Goal: Use online tool/utility: Use online tool/utility

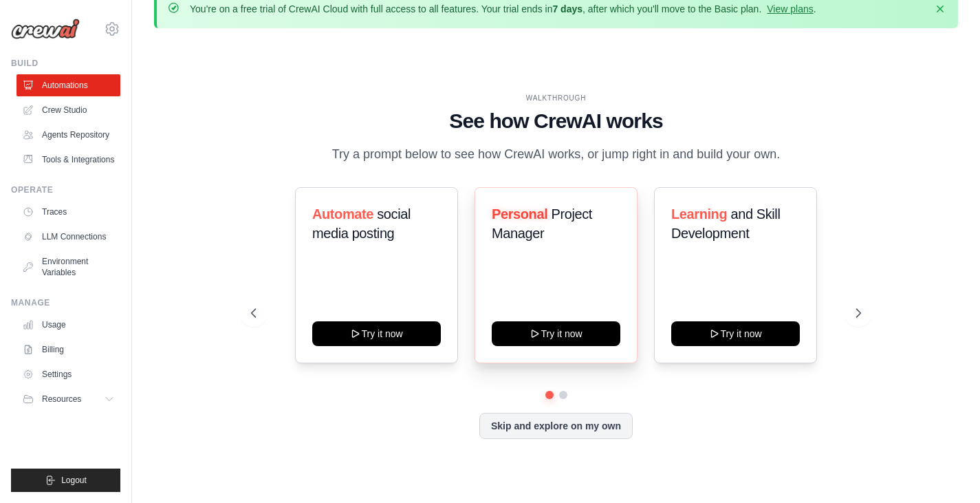
scroll to position [30, 0]
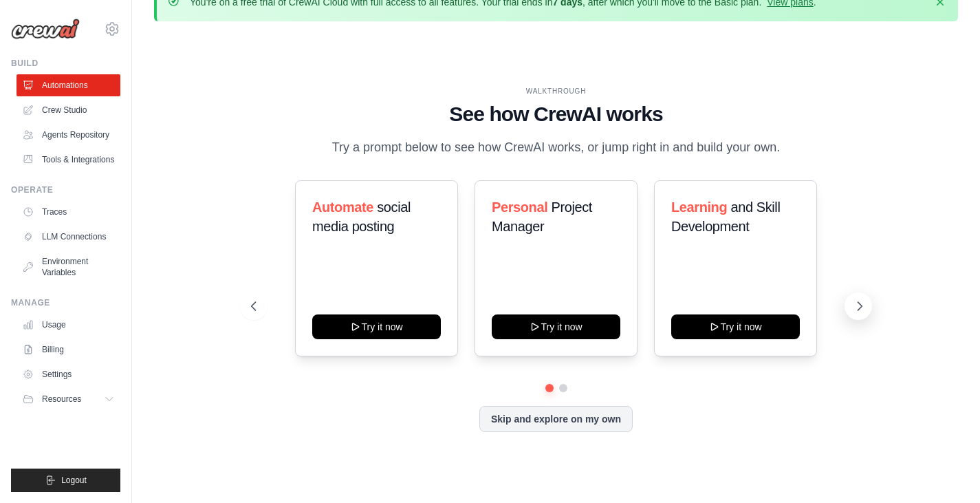
click at [862, 311] on icon at bounding box center [860, 306] width 14 height 14
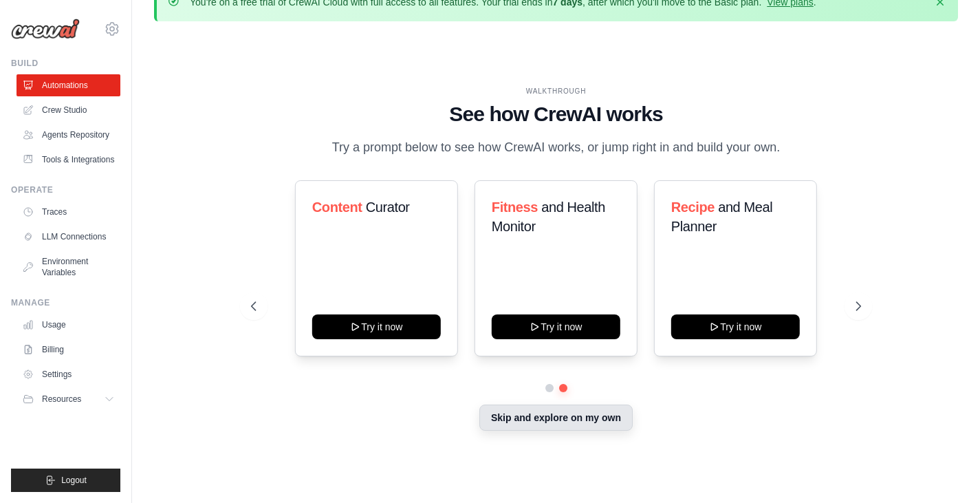
click at [587, 421] on button "Skip and explore on my own" at bounding box center [555, 417] width 153 height 26
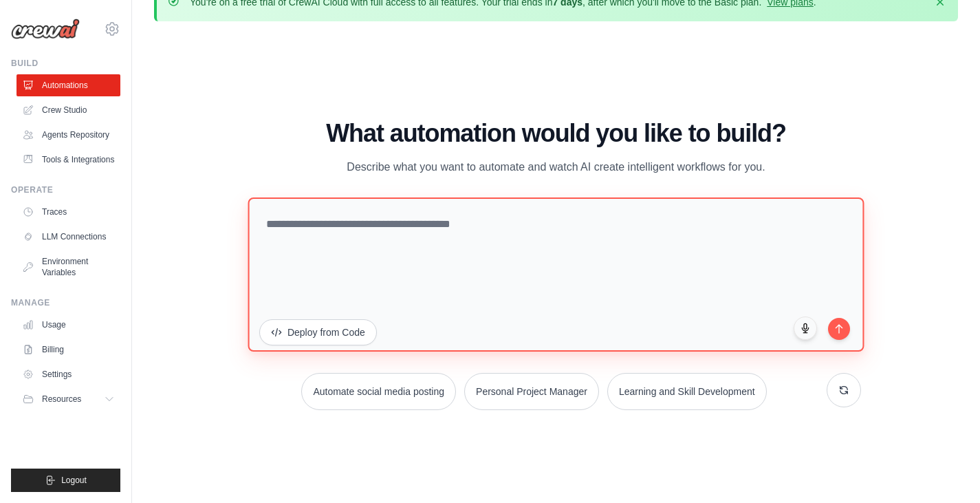
click at [428, 241] on textarea at bounding box center [556, 274] width 616 height 154
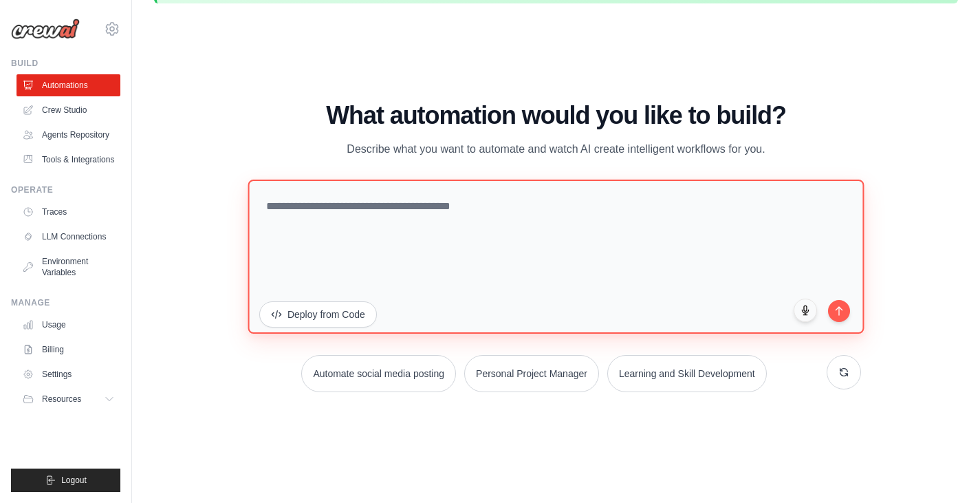
click at [557, 247] on textarea at bounding box center [556, 256] width 616 height 154
type textarea "**********"
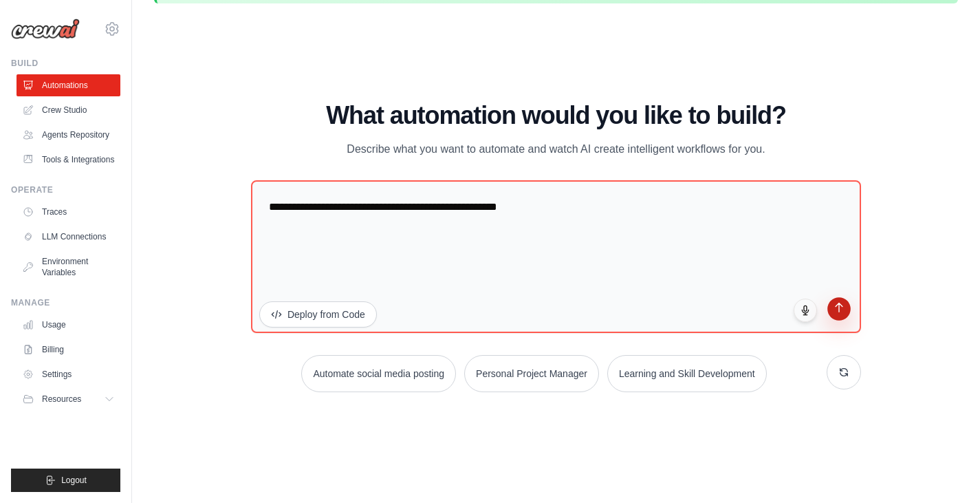
click at [846, 305] on button "submit" at bounding box center [838, 308] width 23 height 23
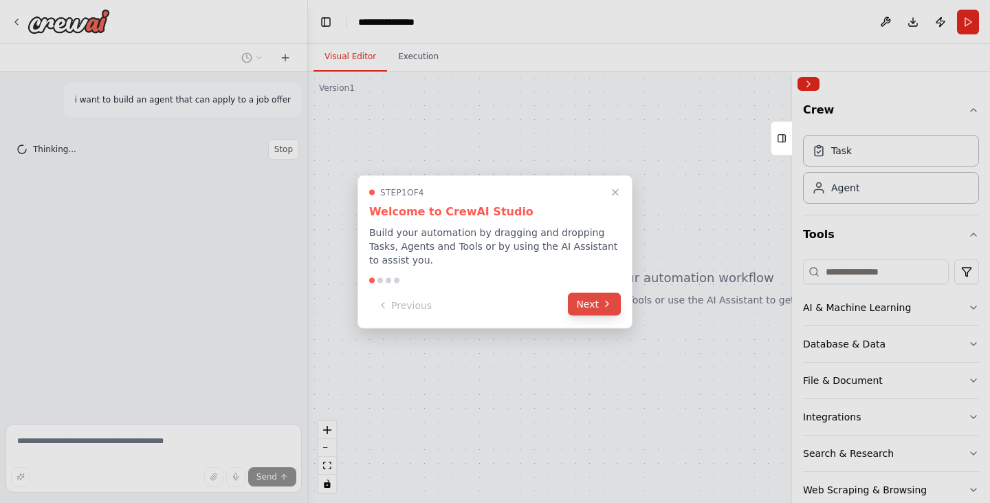
click at [602, 298] on icon at bounding box center [607, 303] width 11 height 11
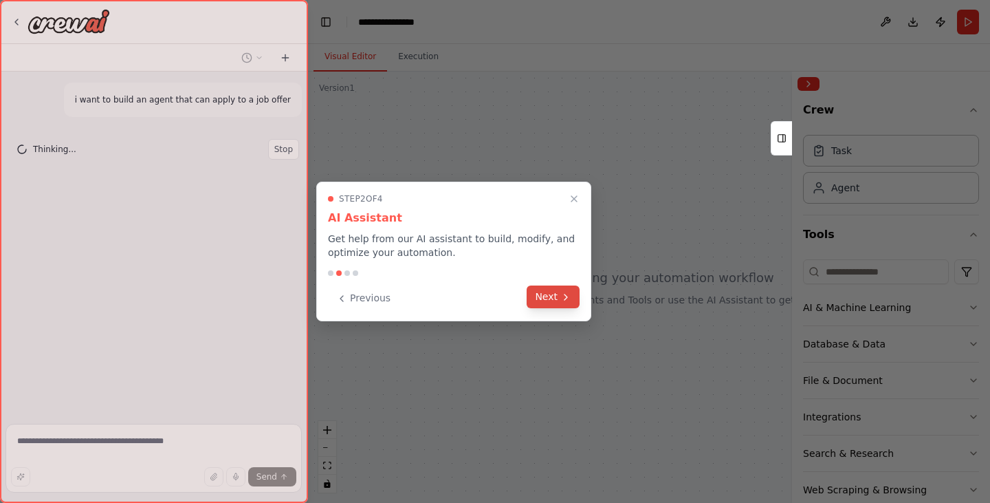
click at [565, 297] on icon at bounding box center [565, 297] width 11 height 11
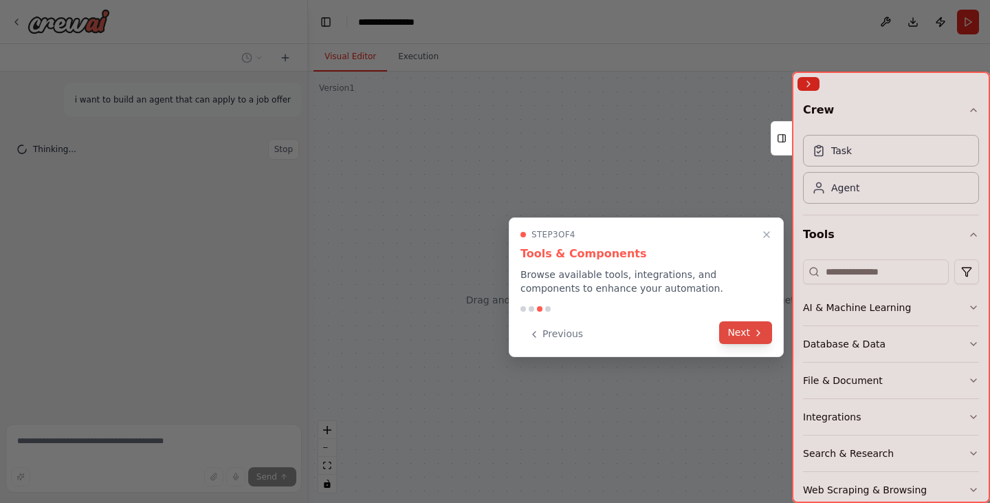
click at [767, 327] on button "Next" at bounding box center [745, 332] width 53 height 23
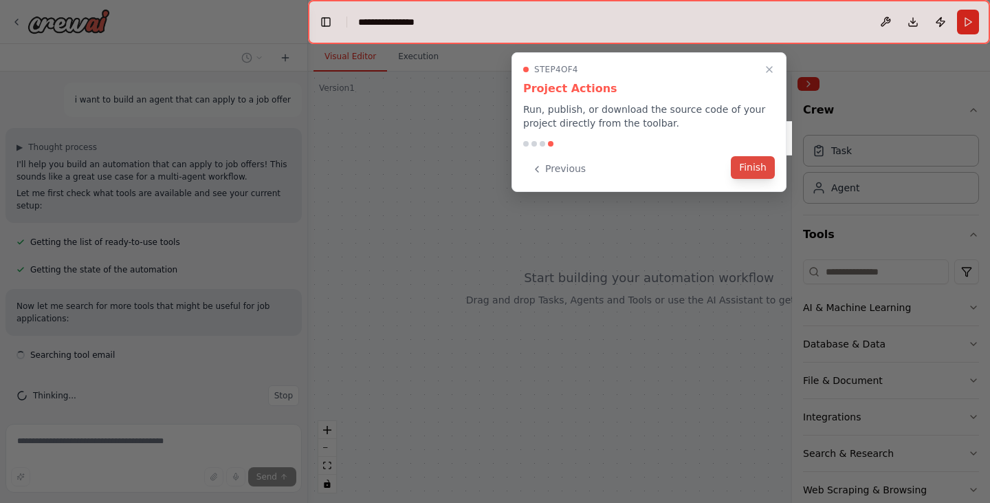
click at [753, 172] on button "Finish" at bounding box center [753, 167] width 44 height 23
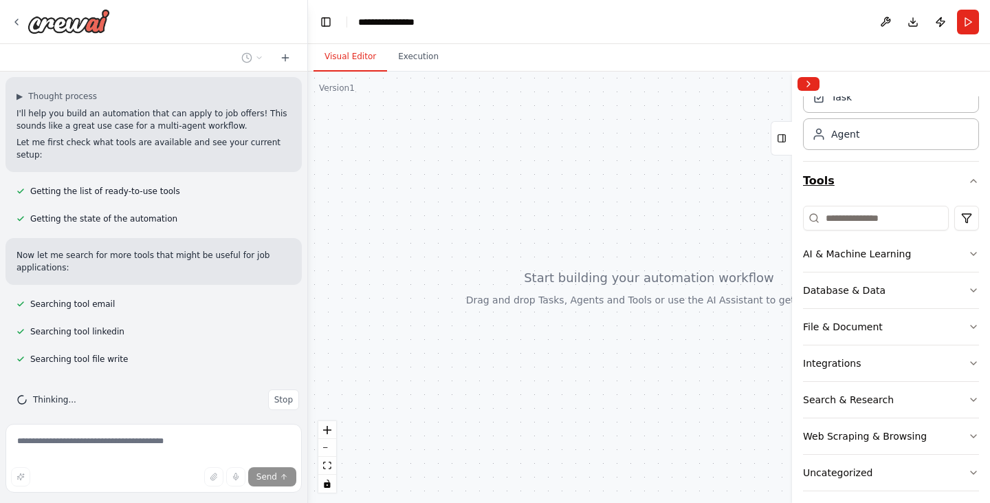
scroll to position [64, 0]
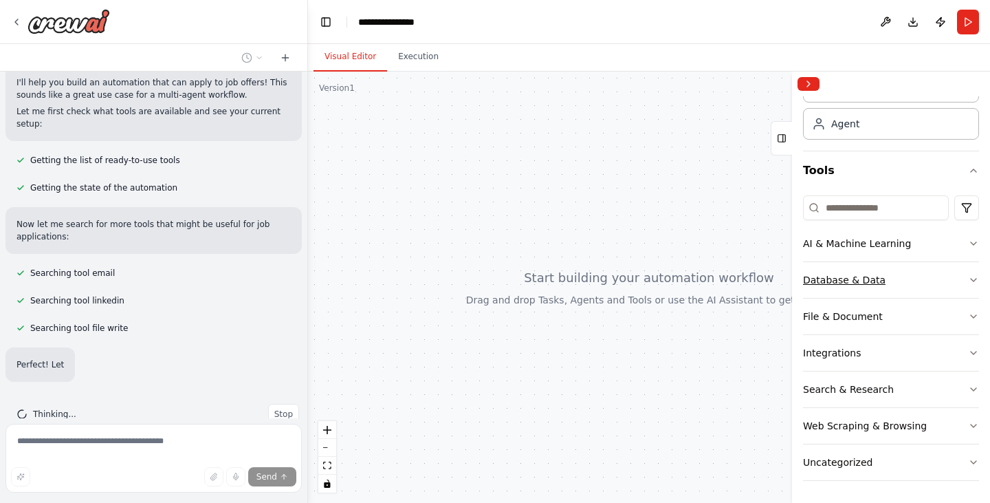
click at [889, 282] on button "Database & Data" at bounding box center [891, 280] width 176 height 36
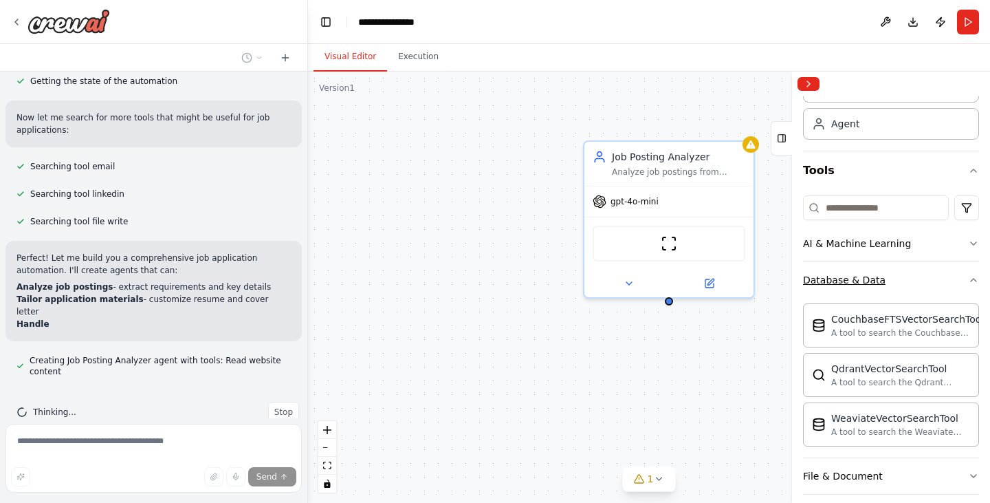
click at [926, 271] on button "Database & Data" at bounding box center [891, 280] width 176 height 36
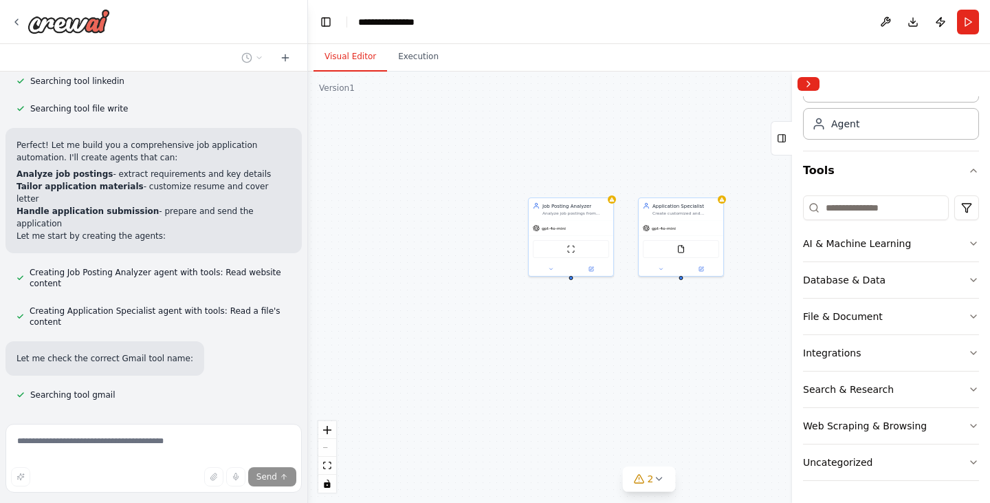
scroll to position [329, 0]
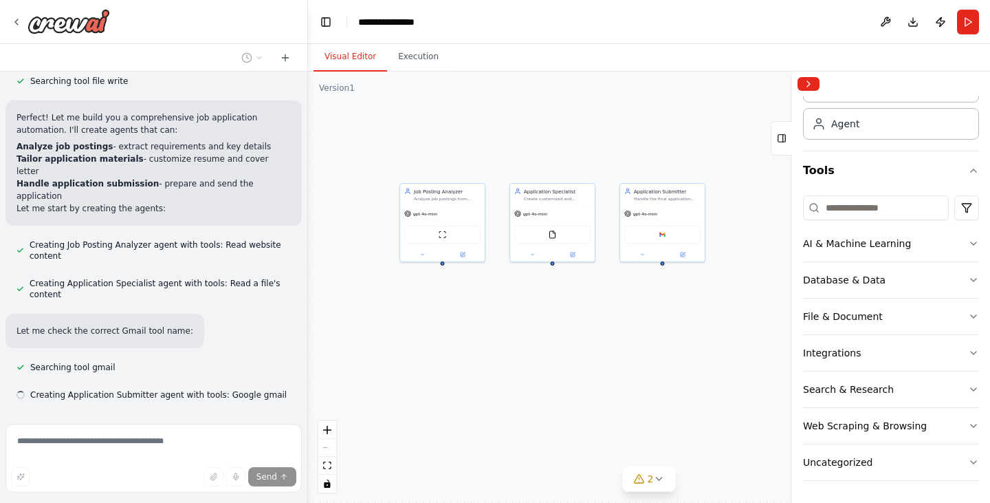
drag, startPoint x: 473, startPoint y: 254, endPoint x: 333, endPoint y: 240, distance: 141.0
click at [333, 240] on div "Job Posting Analyzer Analyze job postings from {job_posting_url} to extract key…" at bounding box center [649, 287] width 682 height 431
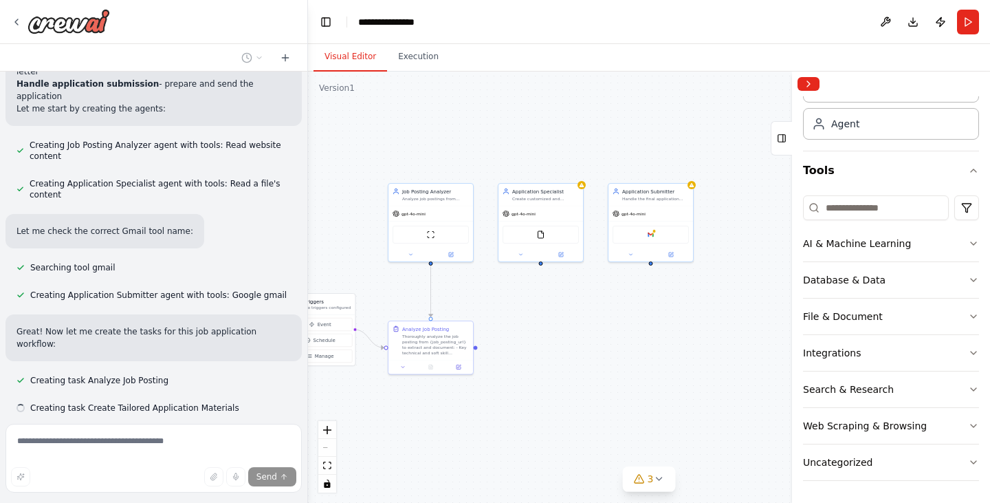
scroll to position [429, 0]
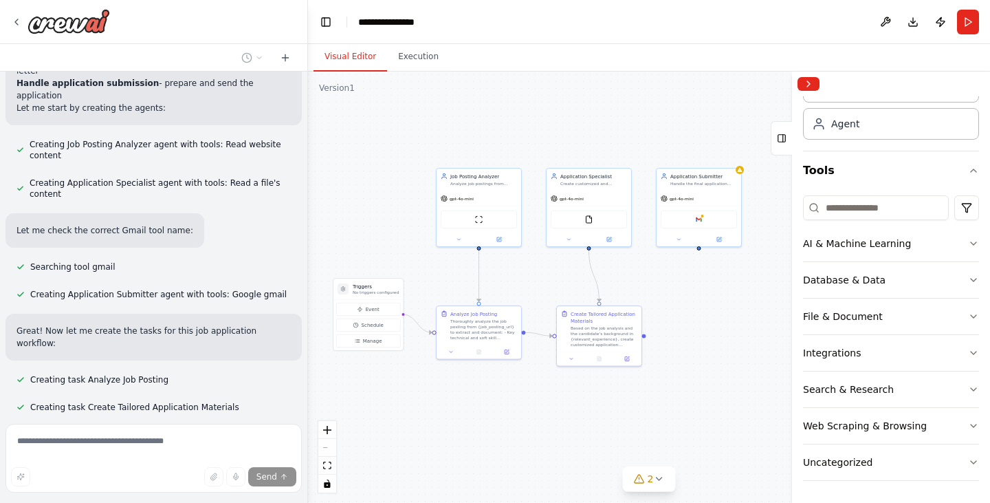
drag, startPoint x: 513, startPoint y: 301, endPoint x: 561, endPoint y: 286, distance: 50.5
click at [561, 286] on div ".deletable-edge-delete-btn { width: 20px; height: 20px; border: 0px solid #ffff…" at bounding box center [649, 287] width 682 height 431
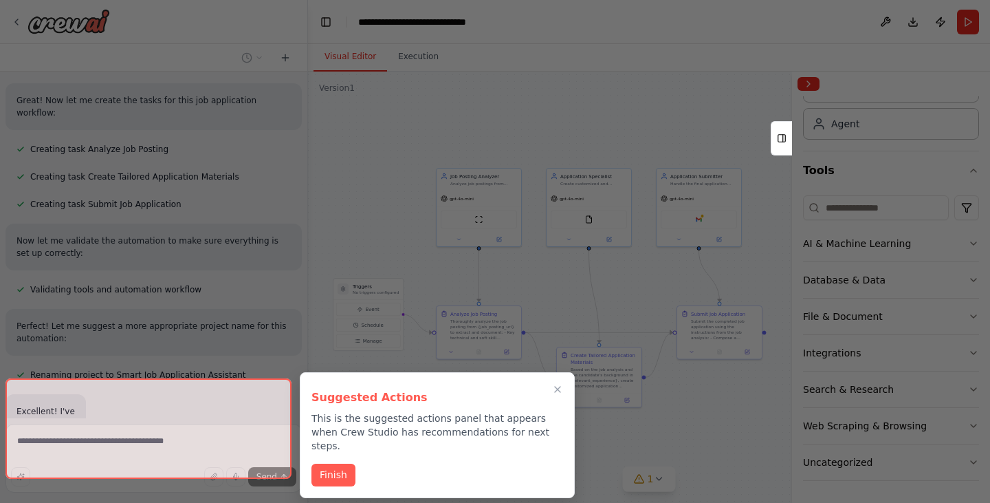
scroll to position [660, 0]
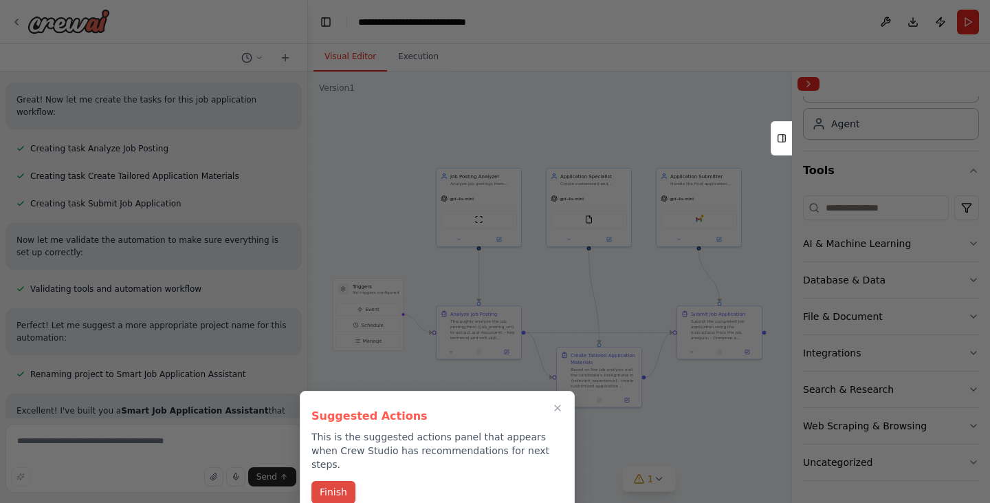
click at [335, 481] on button "Finish" at bounding box center [333, 492] width 44 height 23
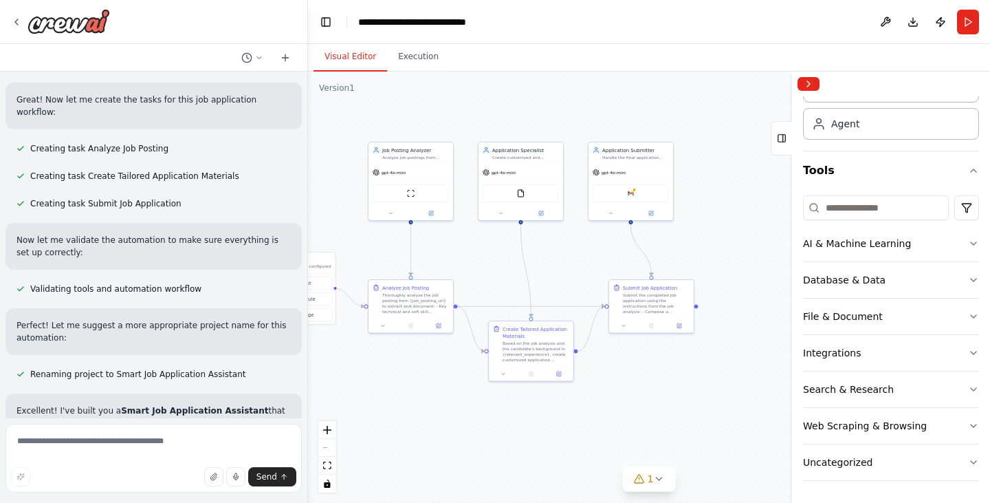
drag, startPoint x: 531, startPoint y: 419, endPoint x: 469, endPoint y: 393, distance: 66.9
click at [469, 393] on div ".deletable-edge-delete-btn { width: 20px; height: 20px; border: 0px solid #ffff…" at bounding box center [649, 287] width 682 height 431
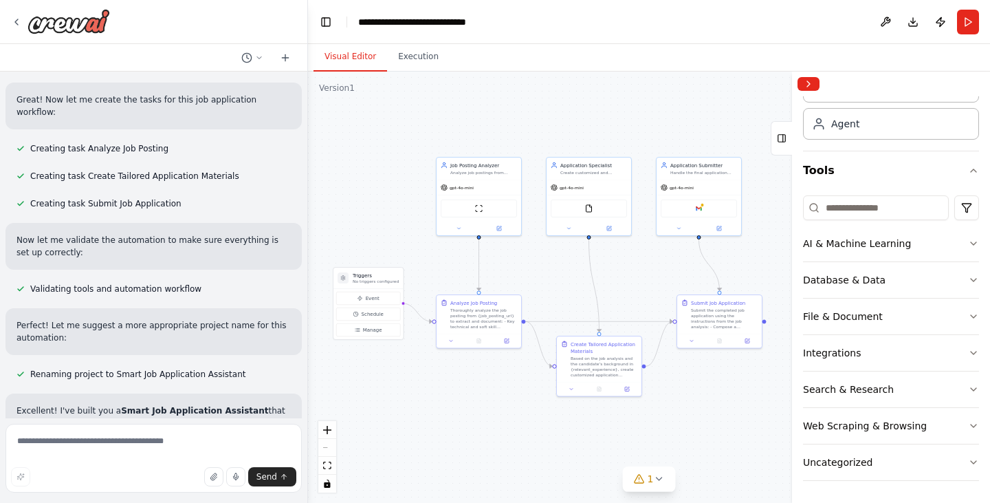
drag, startPoint x: 458, startPoint y: 417, endPoint x: 527, endPoint y: 433, distance: 70.7
click at [527, 433] on div ".deletable-edge-delete-btn { width: 20px; height: 20px; border: 0px solid #ffff…" at bounding box center [649, 287] width 682 height 431
click at [653, 485] on button "1" at bounding box center [649, 478] width 53 height 25
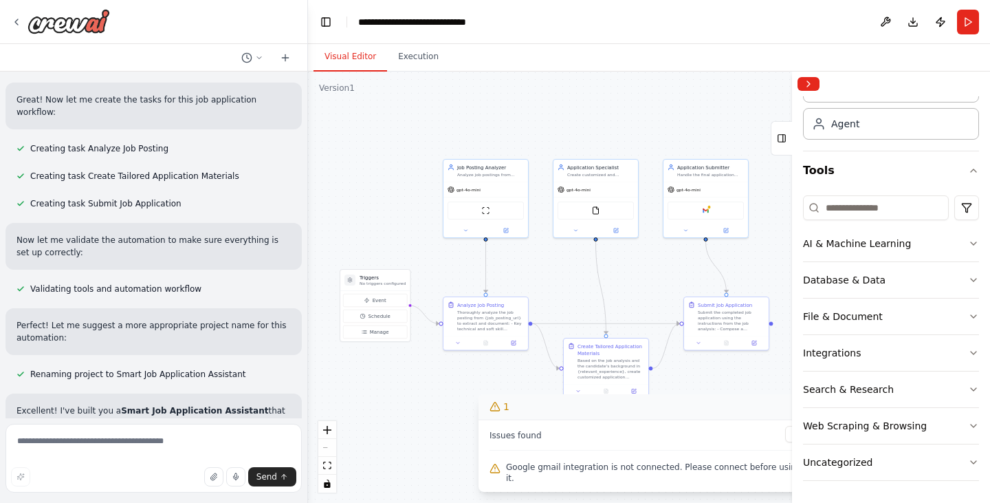
click at [780, 417] on button "1" at bounding box center [649, 406] width 341 height 25
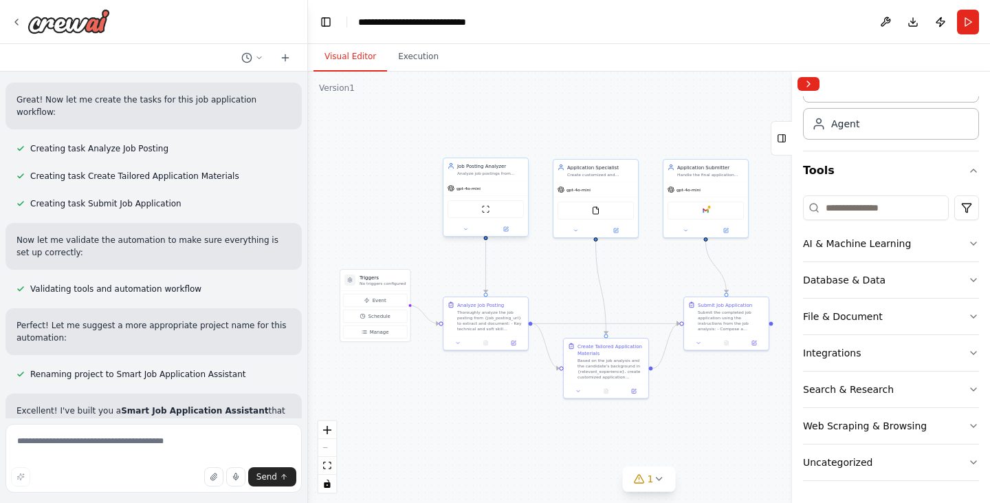
click at [494, 172] on div "Analyze job postings from {job_posting_url} to extract key requirements, qualif…" at bounding box center [490, 174] width 67 height 6
click at [496, 186] on div "gpt-4o-mini" at bounding box center [485, 188] width 85 height 15
click at [465, 232] on button at bounding box center [465, 229] width 39 height 8
click at [500, 276] on button "Attributes" at bounding box center [511, 276] width 125 height 13
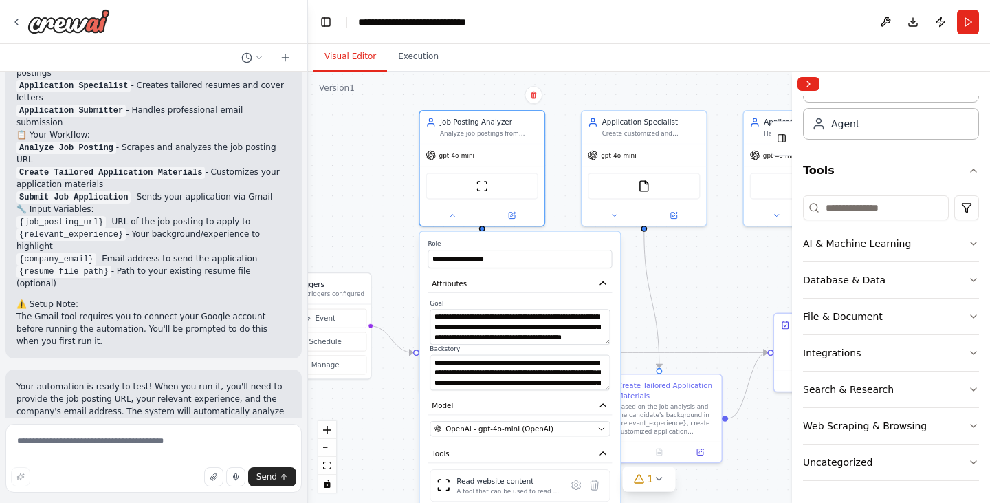
scroll to position [1114, 0]
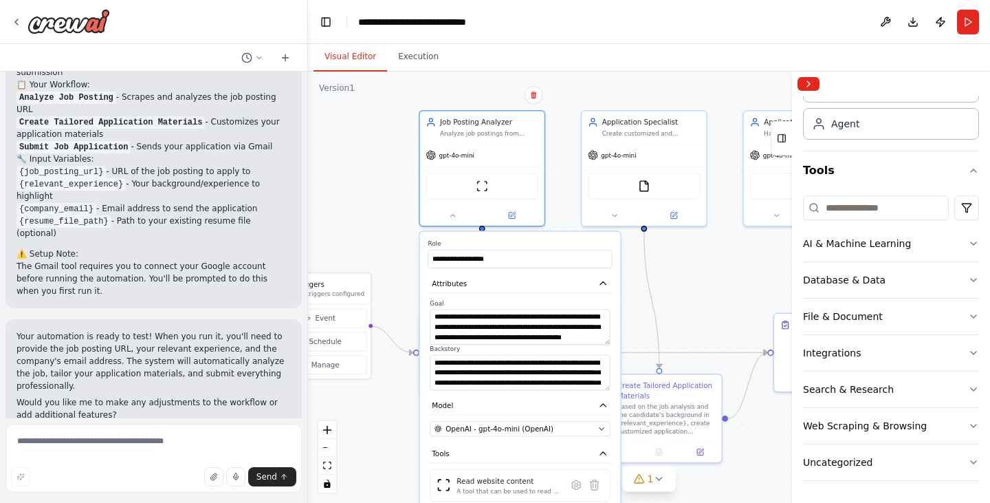
click at [377, 102] on div ".deletable-edge-delete-btn { width: 20px; height: 20px; border: 0px solid #ffff…" at bounding box center [649, 287] width 682 height 431
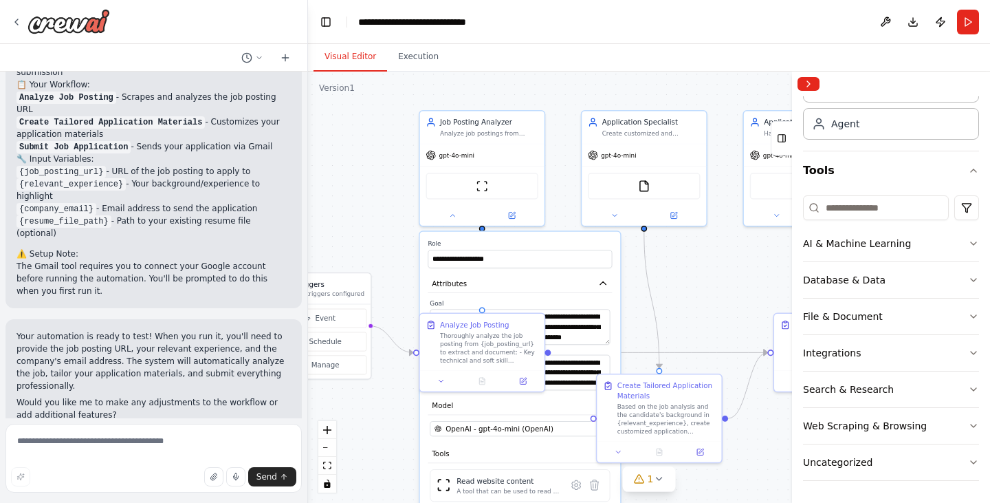
click at [704, 318] on div ".deletable-edge-delete-btn { width: 20px; height: 20px; border: 0px solid #ffff…" at bounding box center [649, 287] width 682 height 431
click at [456, 216] on icon at bounding box center [452, 213] width 8 height 8
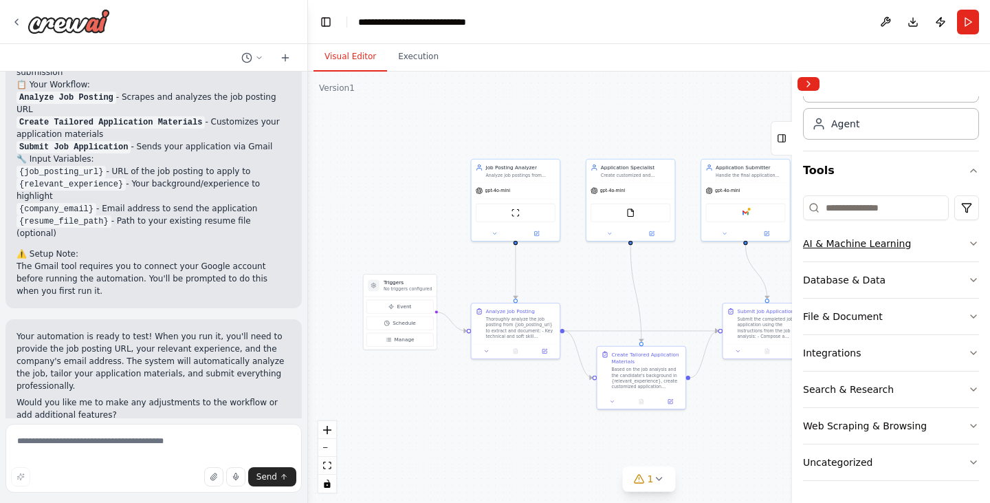
click at [915, 247] on button "AI & Machine Learning" at bounding box center [891, 244] width 176 height 36
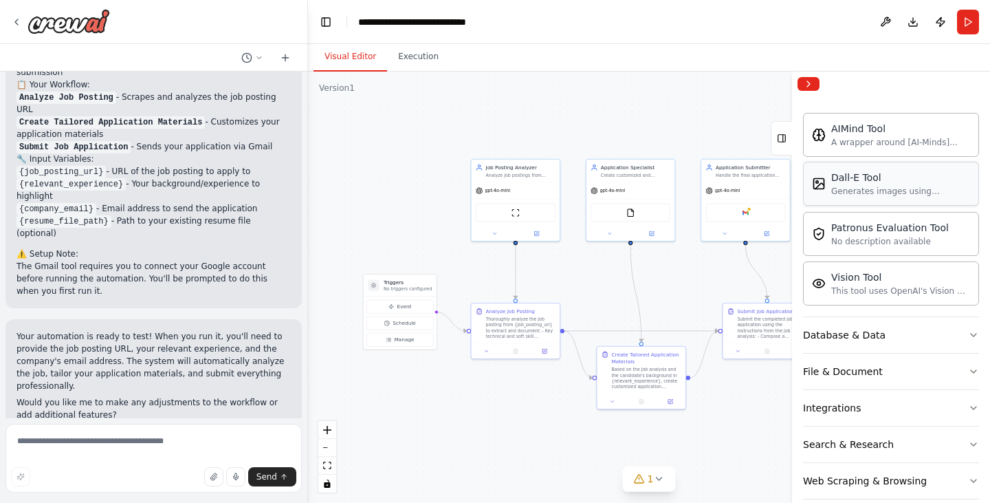
scroll to position [219, 0]
click at [900, 327] on button "Database & Data" at bounding box center [891, 334] width 176 height 36
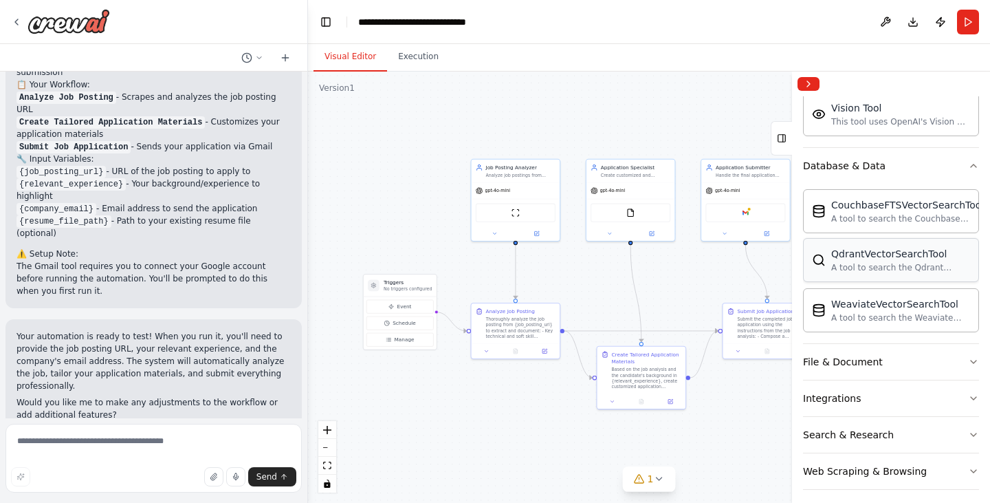
scroll to position [394, 0]
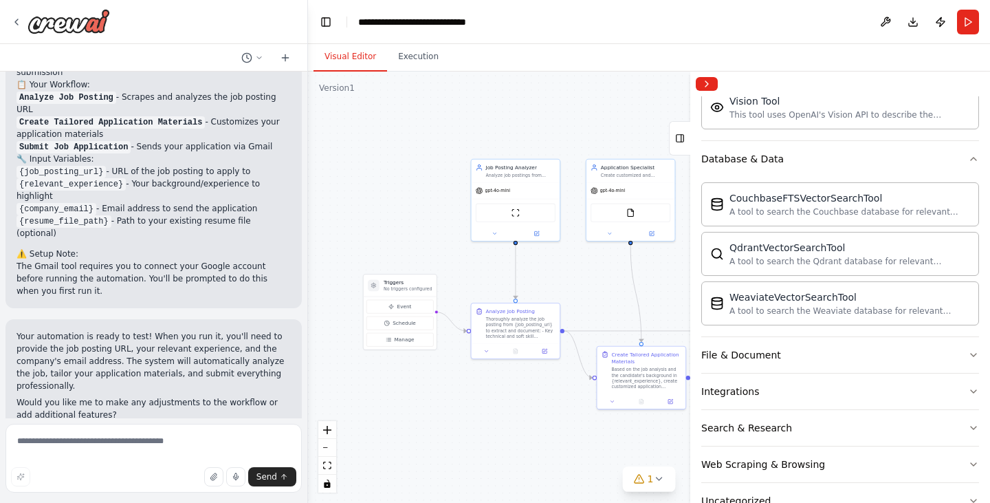
drag, startPoint x: 794, startPoint y: 333, endPoint x: 690, endPoint y: 358, distance: 106.9
click at [690, 358] on div at bounding box center [693, 287] width 6 height 431
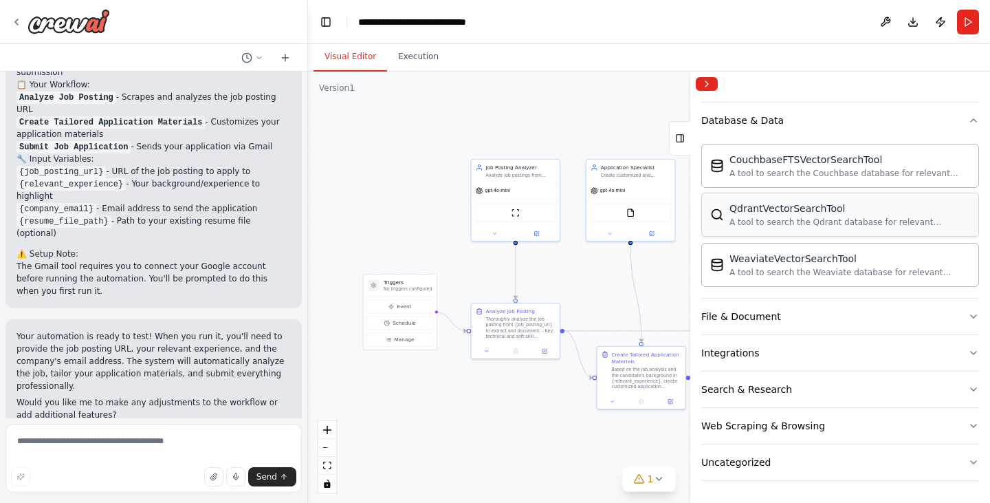
scroll to position [432, 0]
click at [842, 322] on button "File & Document" at bounding box center [840, 317] width 278 height 36
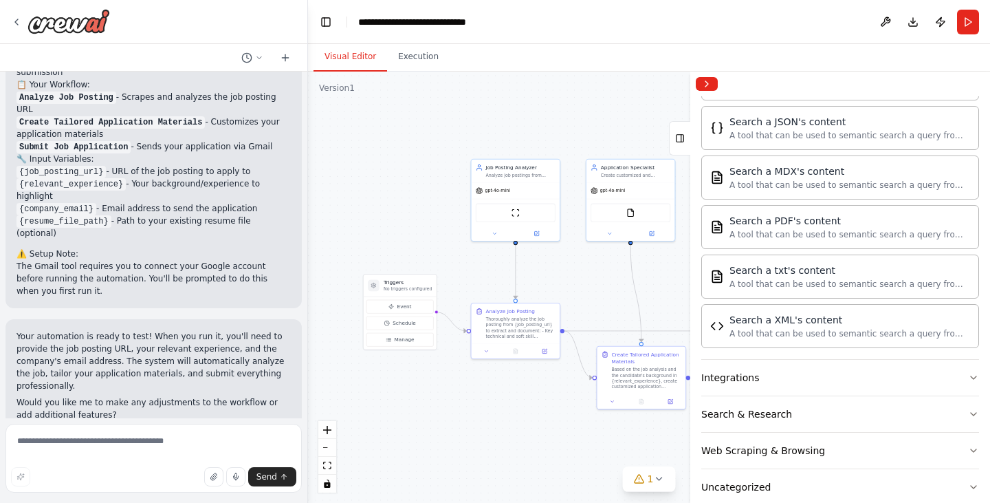
scroll to position [840, 0]
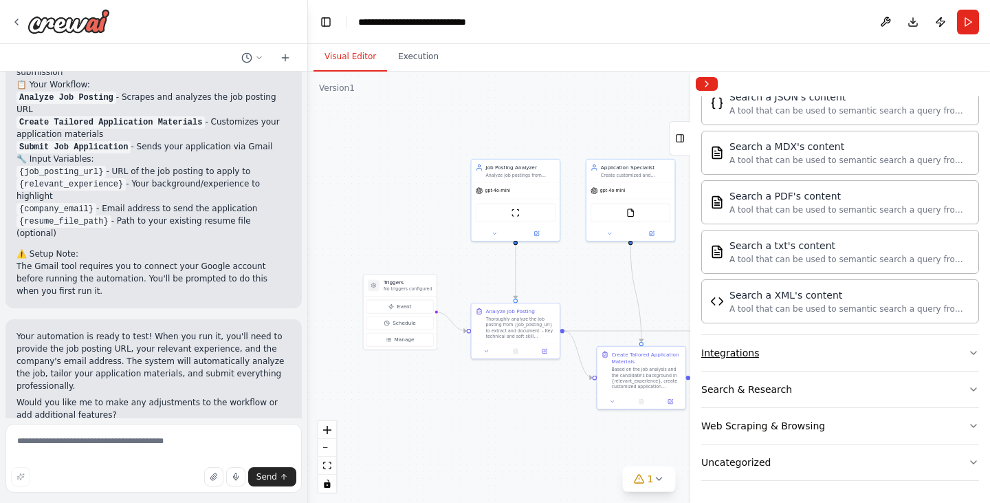
click at [813, 358] on button "Integrations" at bounding box center [840, 353] width 278 height 36
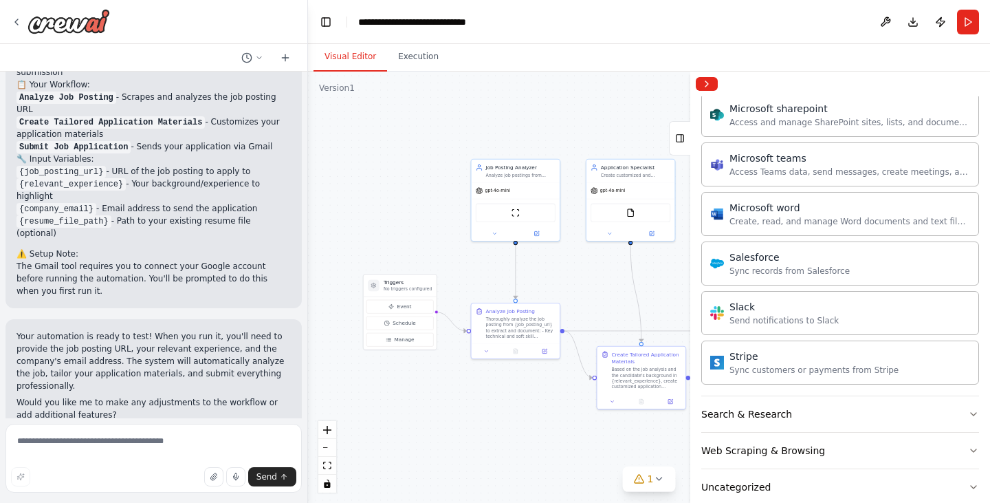
scroll to position [1692, 0]
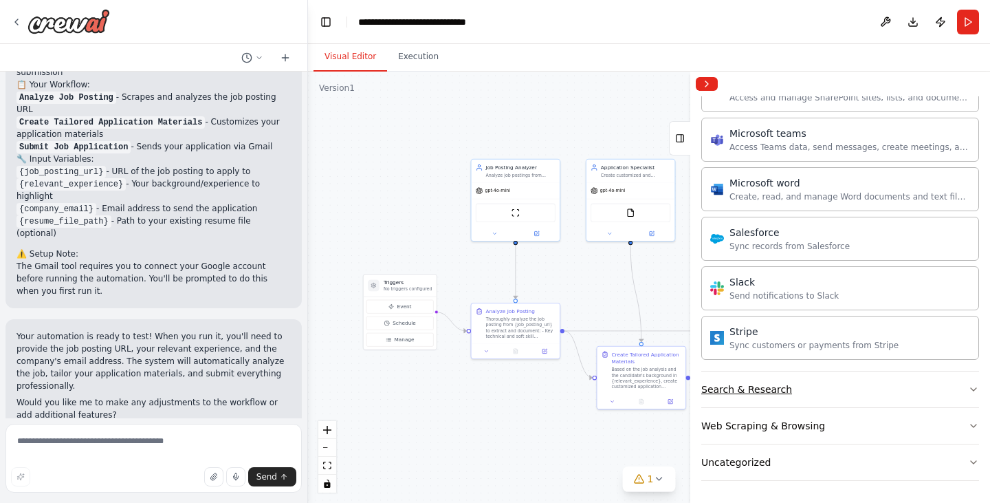
click at [798, 384] on button "Search & Research" at bounding box center [840, 389] width 278 height 36
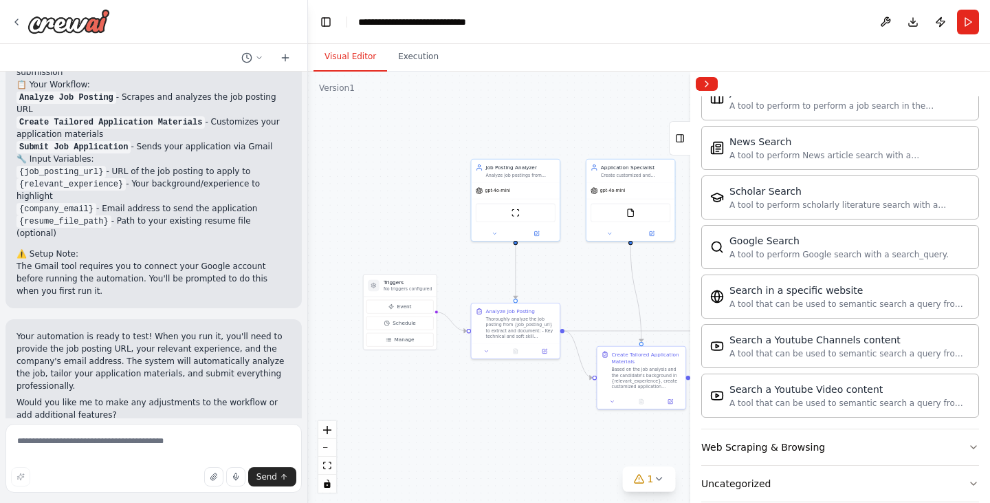
scroll to position [2396, 0]
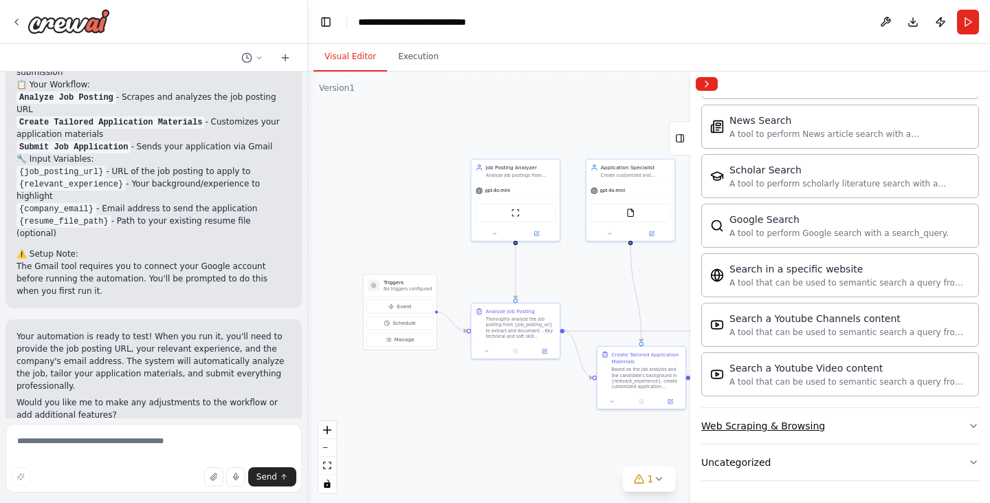
click at [798, 415] on button "Web Scraping & Browsing" at bounding box center [840, 426] width 278 height 36
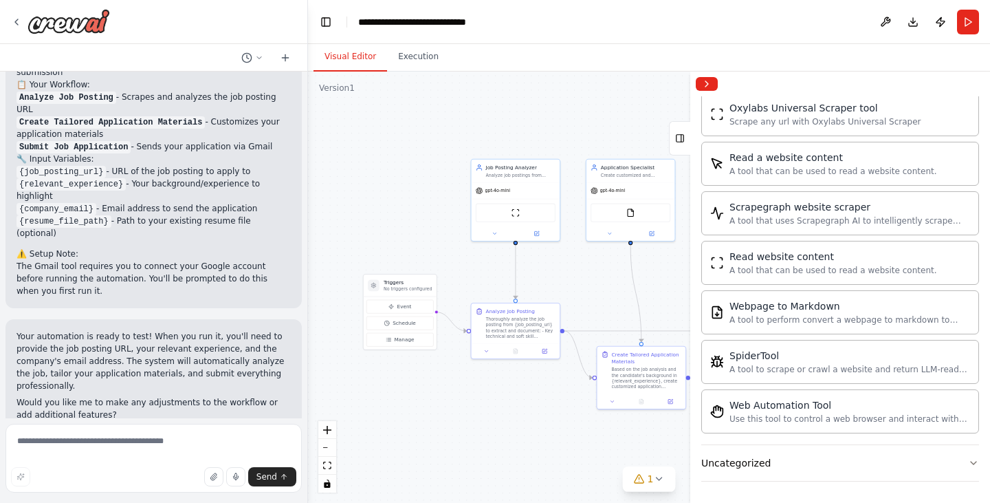
scroll to position [3150, 0]
click at [778, 457] on button "Uncategorized" at bounding box center [840, 462] width 278 height 36
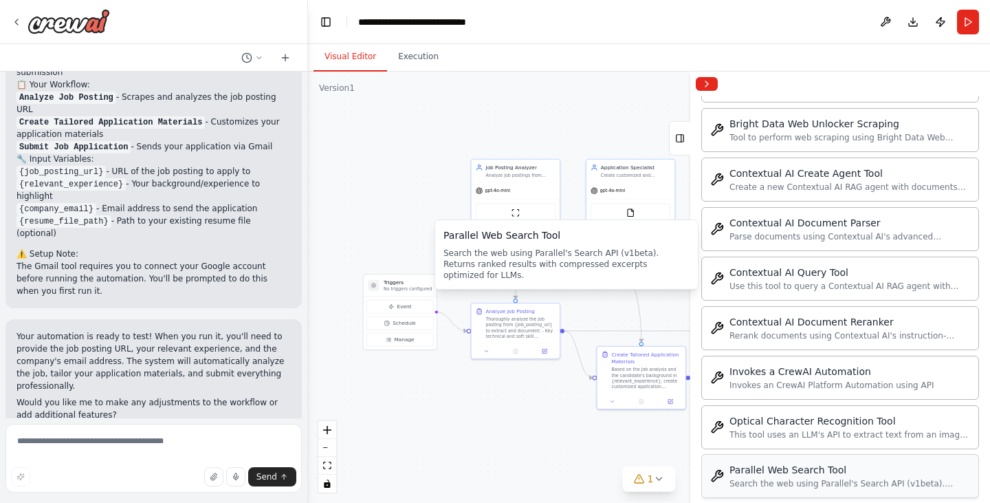
scroll to position [3903, 0]
